Goal: Task Accomplishment & Management: Manage account settings

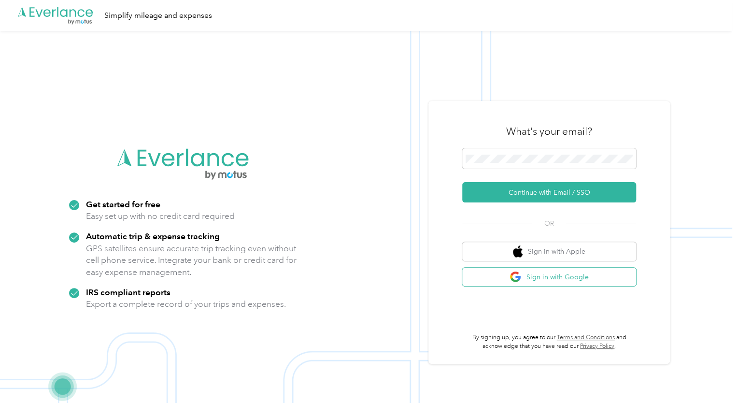
click at [566, 279] on button "Sign in with Google" at bounding box center [549, 277] width 174 height 19
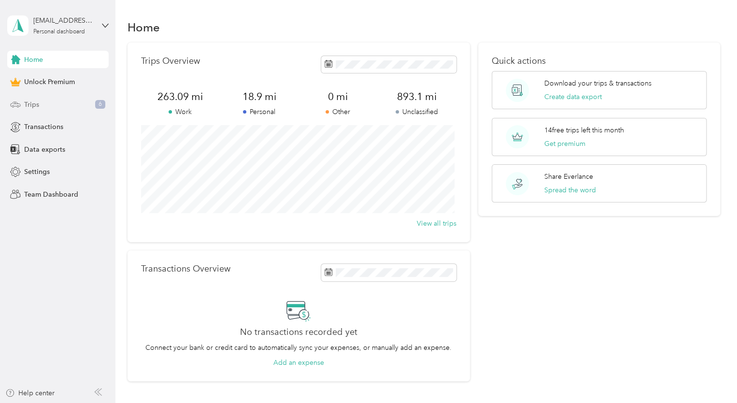
click at [35, 107] on span "Trips" at bounding box center [31, 104] width 15 height 10
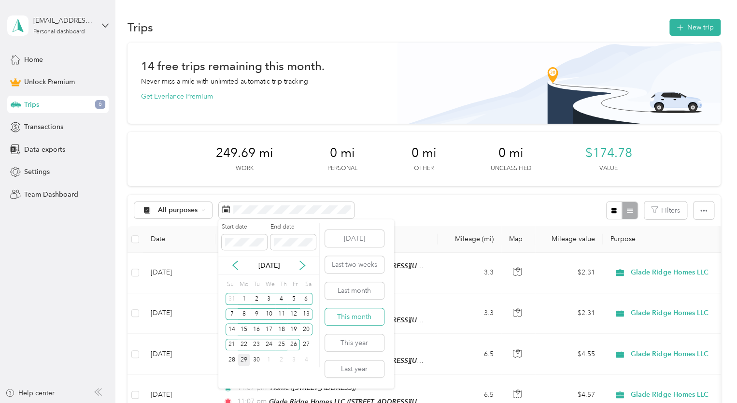
click at [360, 319] on button "This month" at bounding box center [354, 316] width 59 height 17
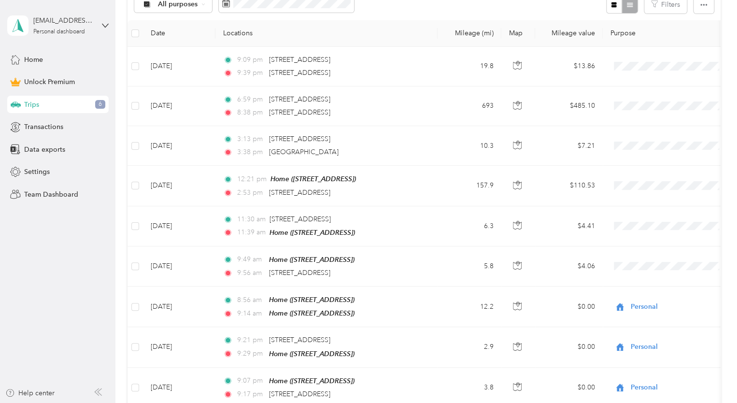
scroll to position [290, 0]
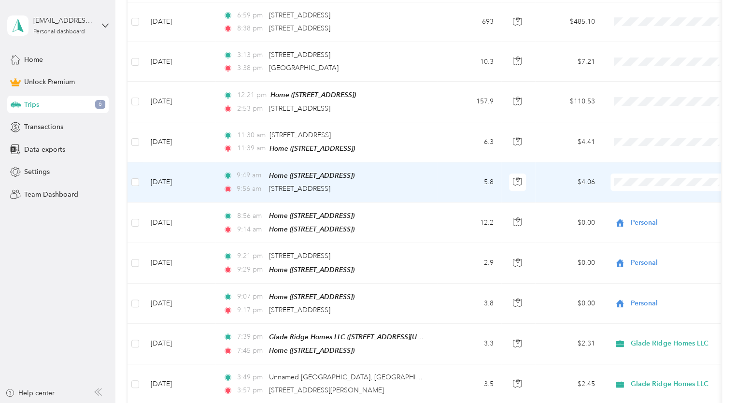
click at [655, 216] on li "Personal" at bounding box center [672, 215] width 125 height 17
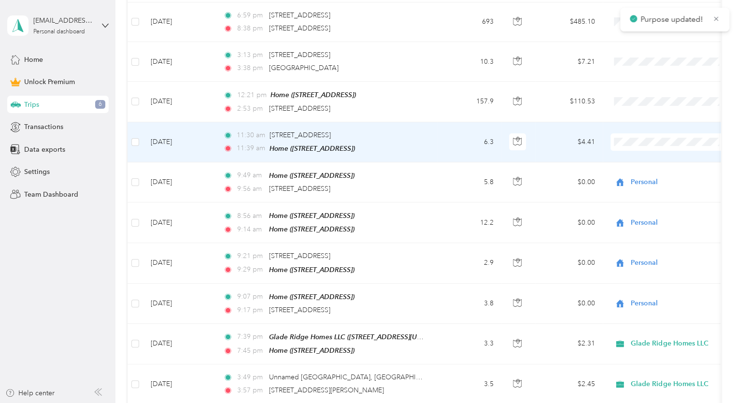
click at [653, 170] on span "Personal" at bounding box center [681, 173] width 94 height 10
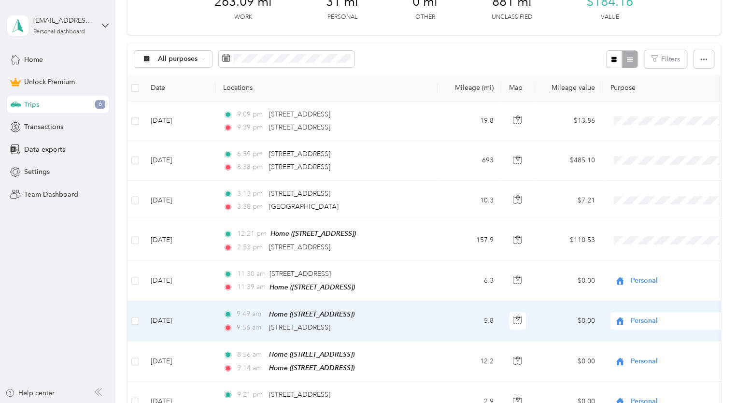
scroll to position [145, 0]
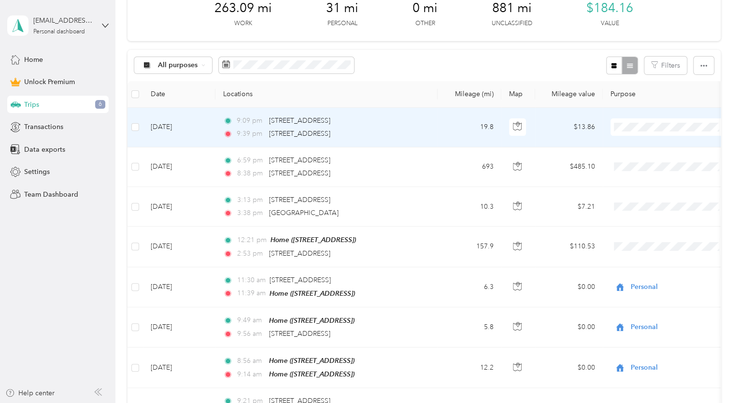
click at [652, 157] on span "Personal" at bounding box center [681, 159] width 94 height 10
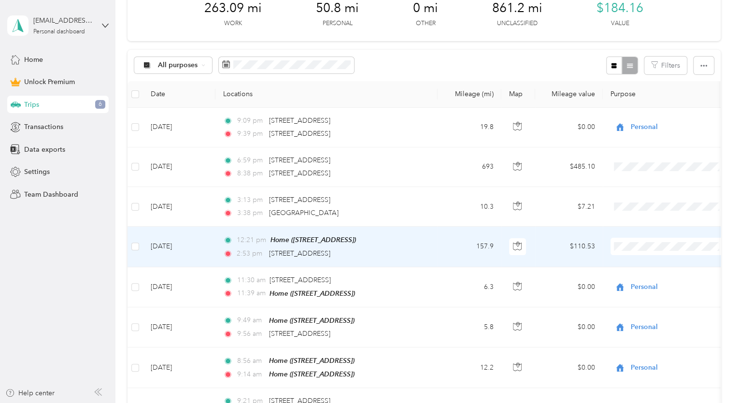
click at [417, 249] on div "2:53 pm [STREET_ADDRESS]" at bounding box center [324, 253] width 203 height 11
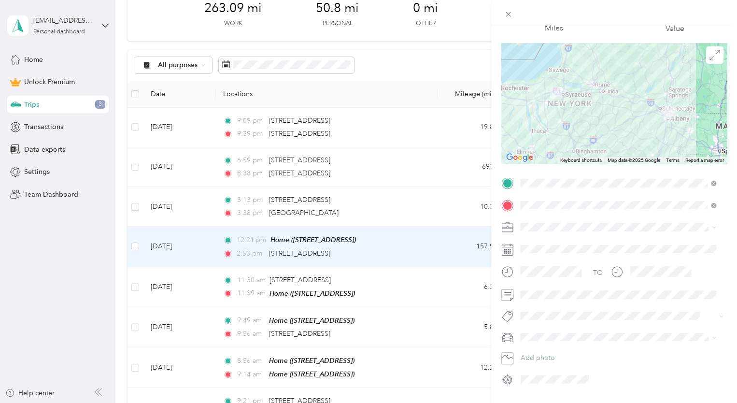
scroll to position [82, 0]
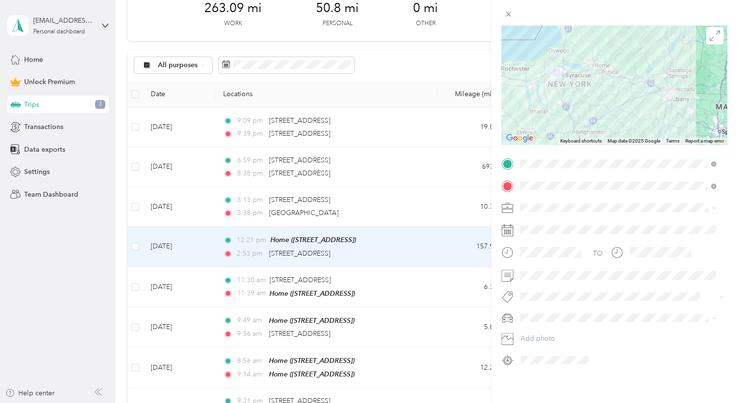
click at [544, 346] on li "Jetta" at bounding box center [618, 341] width 202 height 17
click at [450, 64] on div "Trip details Save This trip cannot be edited because it is either under review,…" at bounding box center [368, 201] width 737 height 403
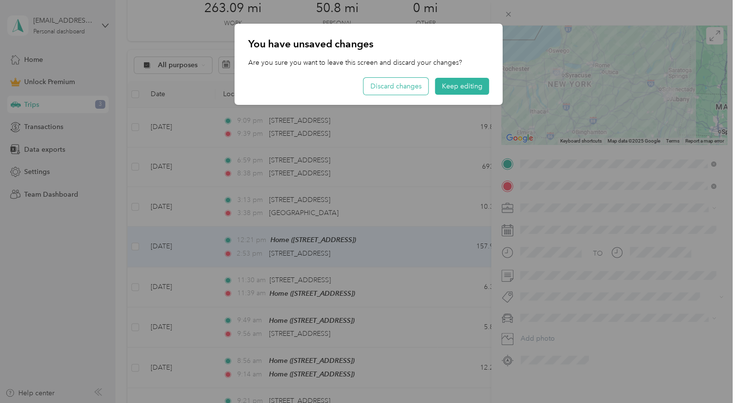
click at [404, 89] on button "Discard changes" at bounding box center [396, 86] width 65 height 17
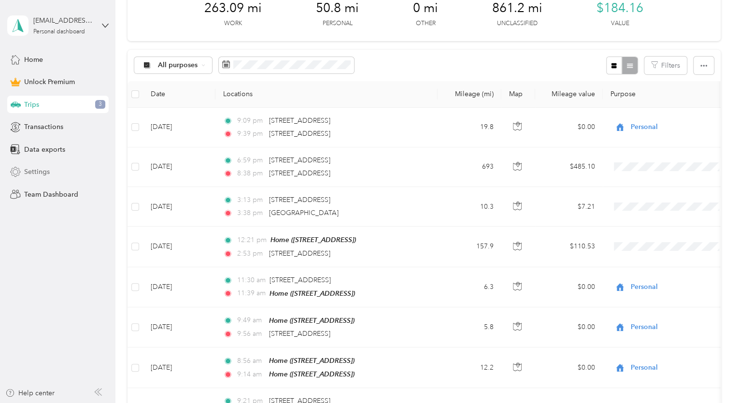
click at [35, 169] on span "Settings" at bounding box center [37, 172] width 26 height 10
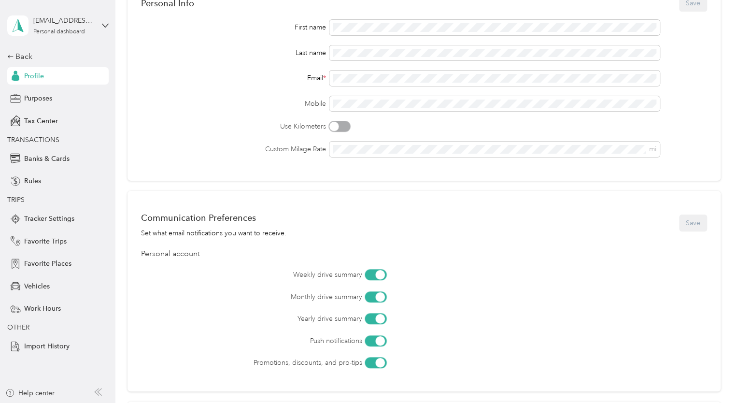
scroll to position [145, 0]
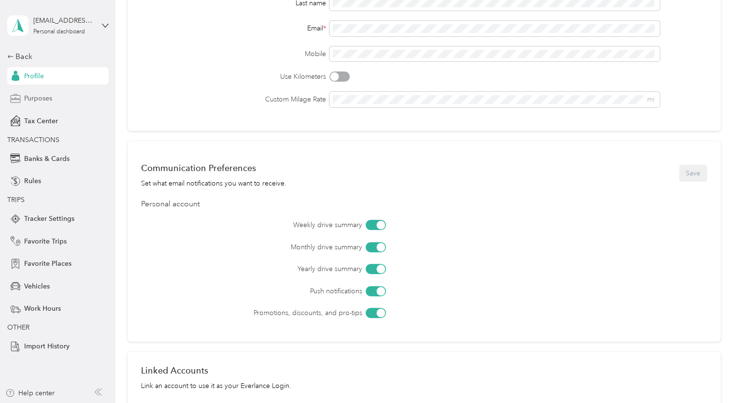
click at [43, 99] on span "Purposes" at bounding box center [38, 98] width 28 height 10
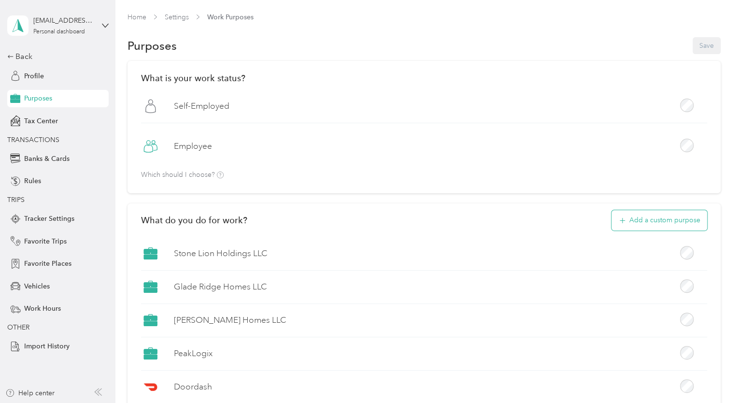
click at [644, 219] on button "Add a custom purpose" at bounding box center [659, 220] width 96 height 20
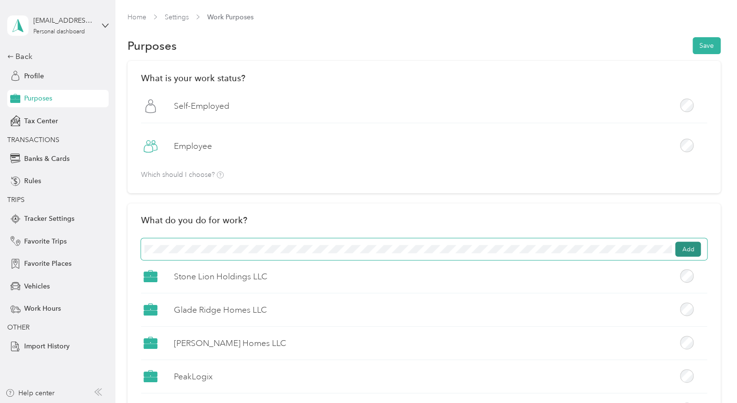
click at [690, 243] on button "Add" at bounding box center [688, 248] width 26 height 15
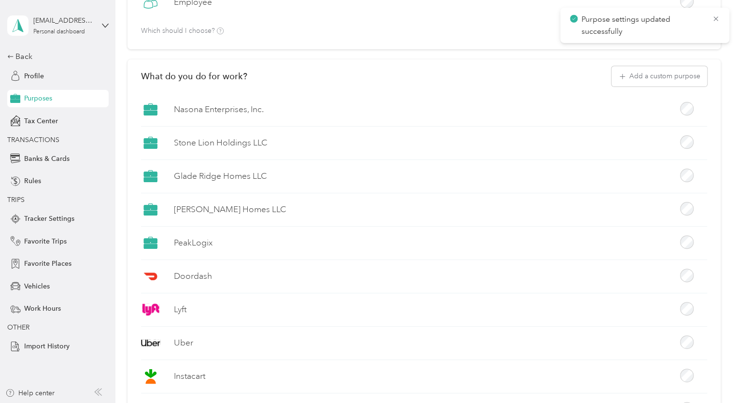
scroll to position [145, 0]
click at [28, 52] on div "Back" at bounding box center [55, 57] width 97 height 12
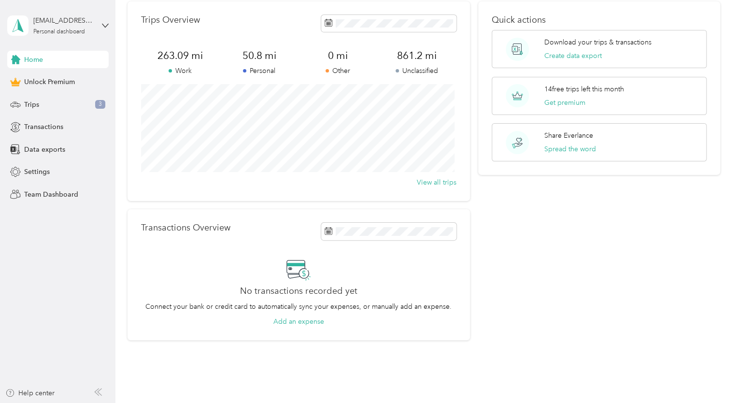
scroll to position [78, 0]
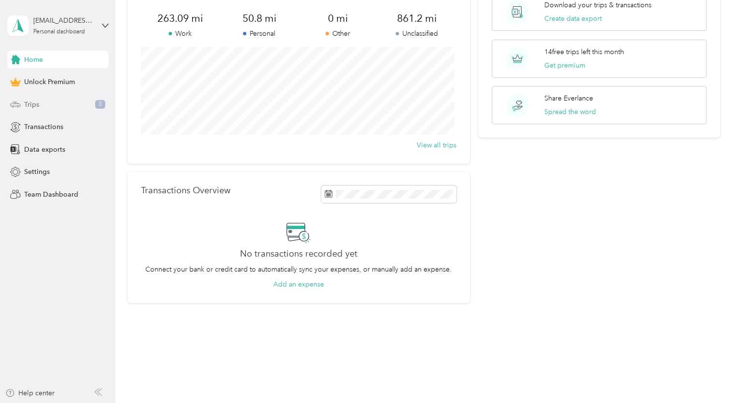
click at [46, 101] on div "Trips 3" at bounding box center [57, 104] width 101 height 17
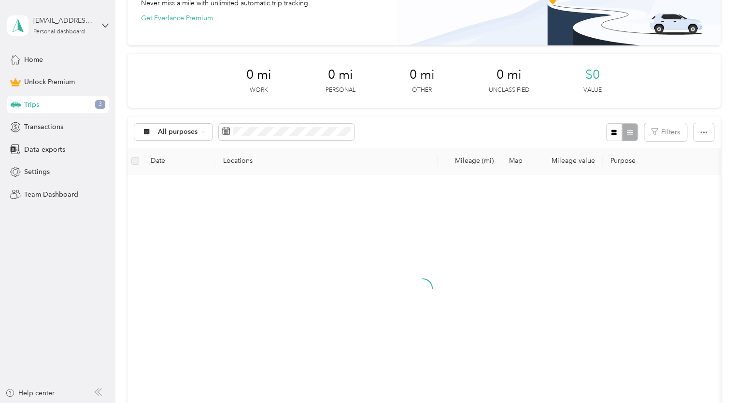
scroll to position [145, 0]
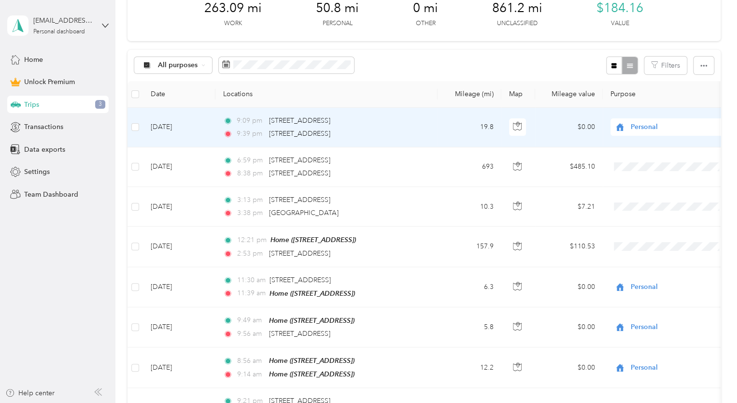
click at [683, 127] on span "Personal" at bounding box center [675, 127] width 88 height 11
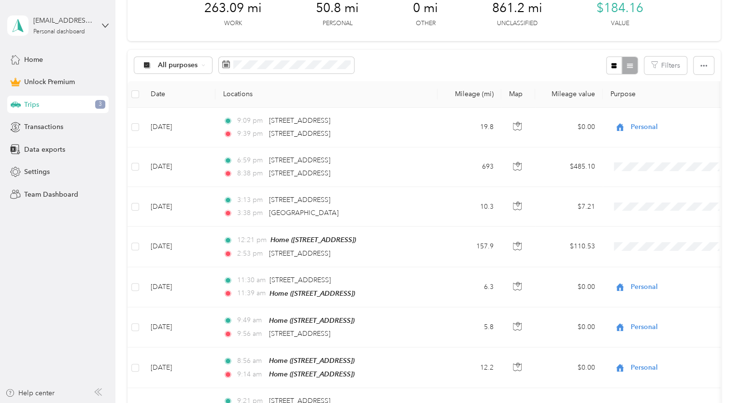
click at [702, 96] on th "Purpose" at bounding box center [670, 94] width 135 height 27
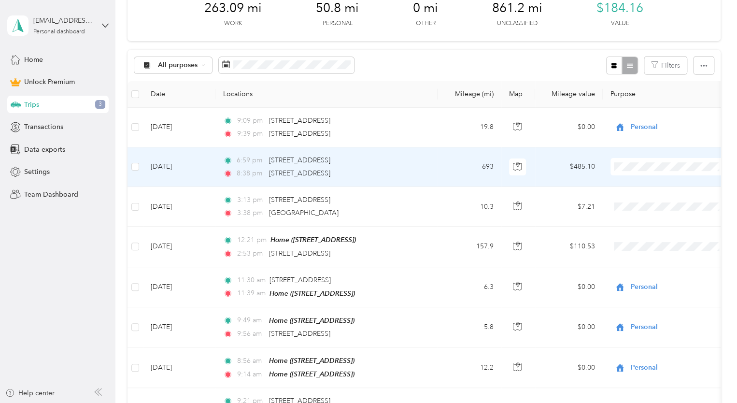
click at [664, 197] on span "Personal" at bounding box center [681, 201] width 94 height 10
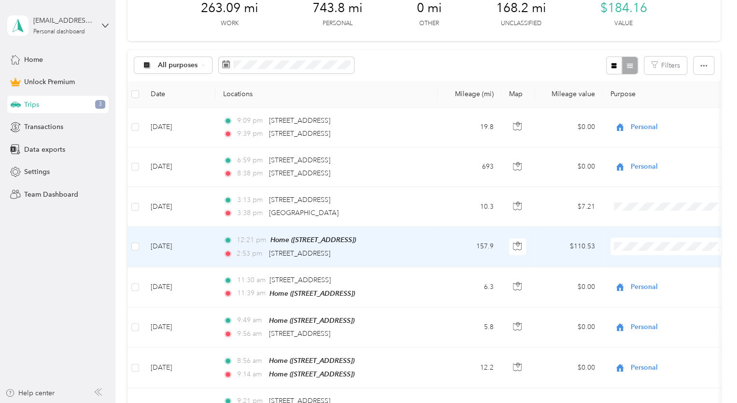
click at [673, 292] on span "Nasona Enterprises, Inc." at bounding box center [681, 297] width 94 height 10
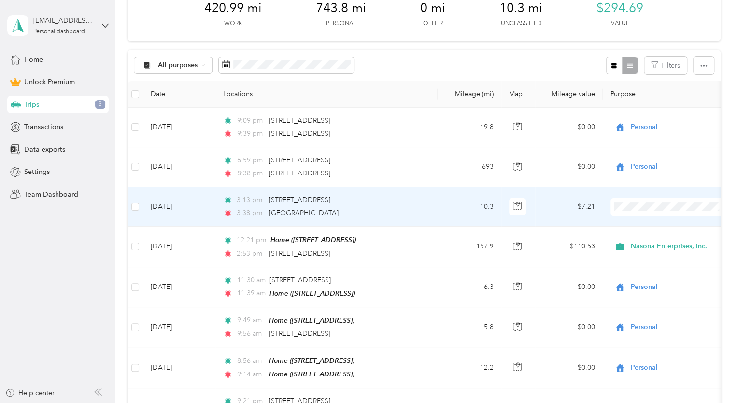
click at [688, 255] on span "Nasona Enterprises, Inc." at bounding box center [681, 258] width 94 height 10
